Goal: Communication & Community: Answer question/provide support

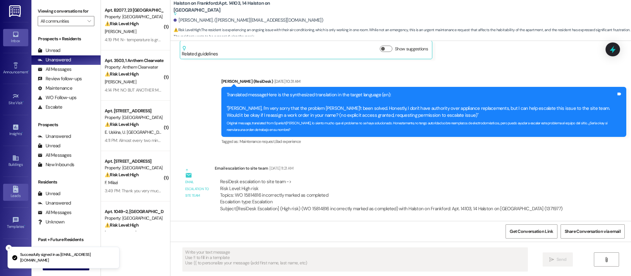
type textarea "Fetching suggested responses. Please feel free to read through the conversation…"
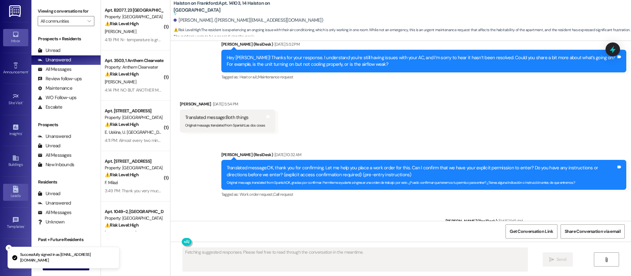
scroll to position [1425, 0]
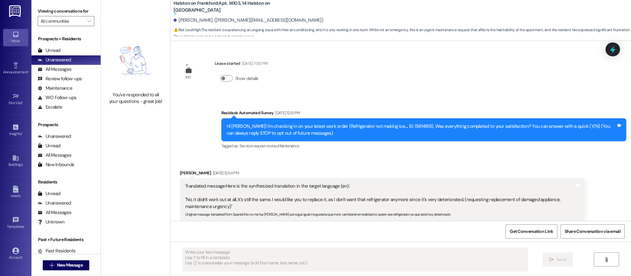
scroll to position [339, 0]
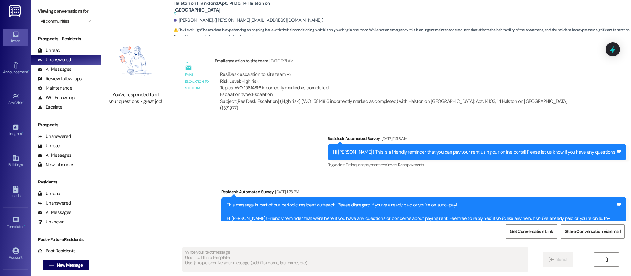
type textarea "Fetching suggested responses. Please feel free to read through the conversation…"
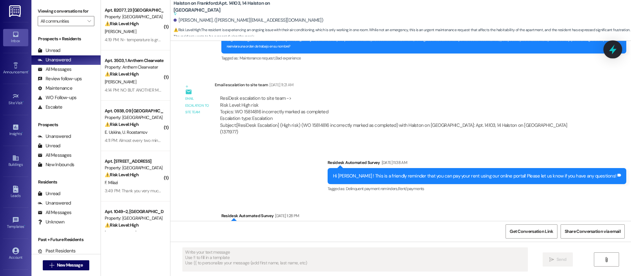
type textarea "Fetching suggested responses. Please feel free to read through the conversation…"
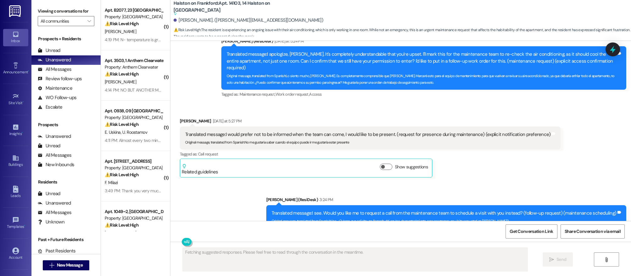
scroll to position [1949, 0]
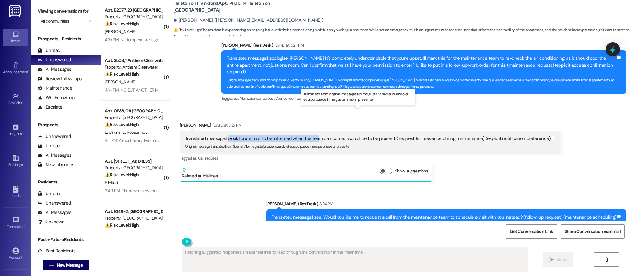
drag, startPoint x: 223, startPoint y: 113, endPoint x: 316, endPoint y: 111, distance: 93.1
click at [313, 135] on div "Translated message: I would prefer not to be informed when the team can come, I…" at bounding box center [368, 138] width 366 height 7
drag, startPoint x: 327, startPoint y: 111, endPoint x: 350, endPoint y: 113, distance: 22.4
click at [328, 135] on div "Translated message: I would prefer not to be informed when the team can come, I…" at bounding box center [368, 138] width 366 height 7
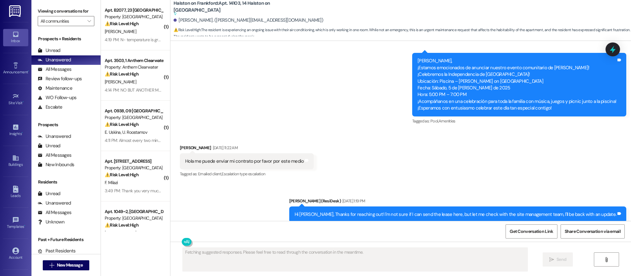
scroll to position [2079, 0]
